Goal: Navigation & Orientation: Find specific page/section

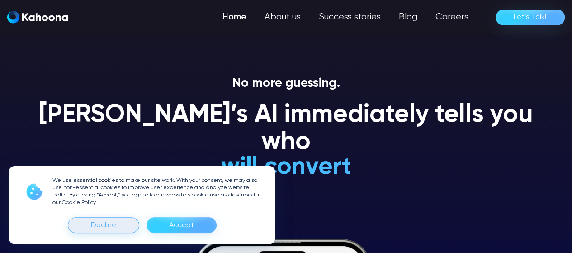
click at [88, 226] on div "Decline" at bounding box center [103, 225] width 71 height 16
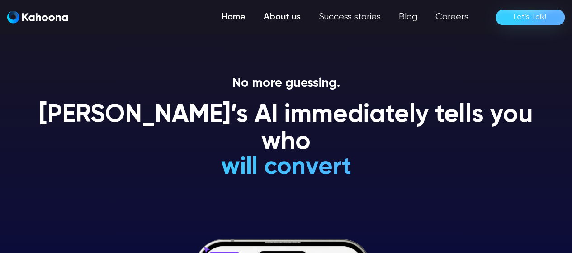
click at [280, 18] on link "About us" at bounding box center [282, 17] width 55 height 18
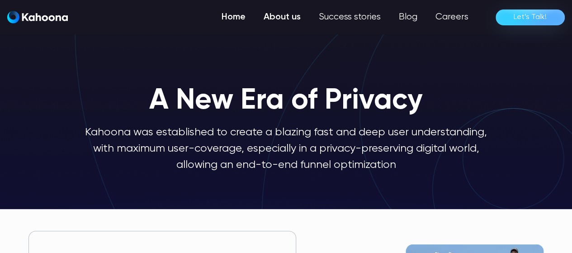
click at [239, 16] on link "Home" at bounding box center [233, 17] width 42 height 18
